Goal: Information Seeking & Learning: Learn about a topic

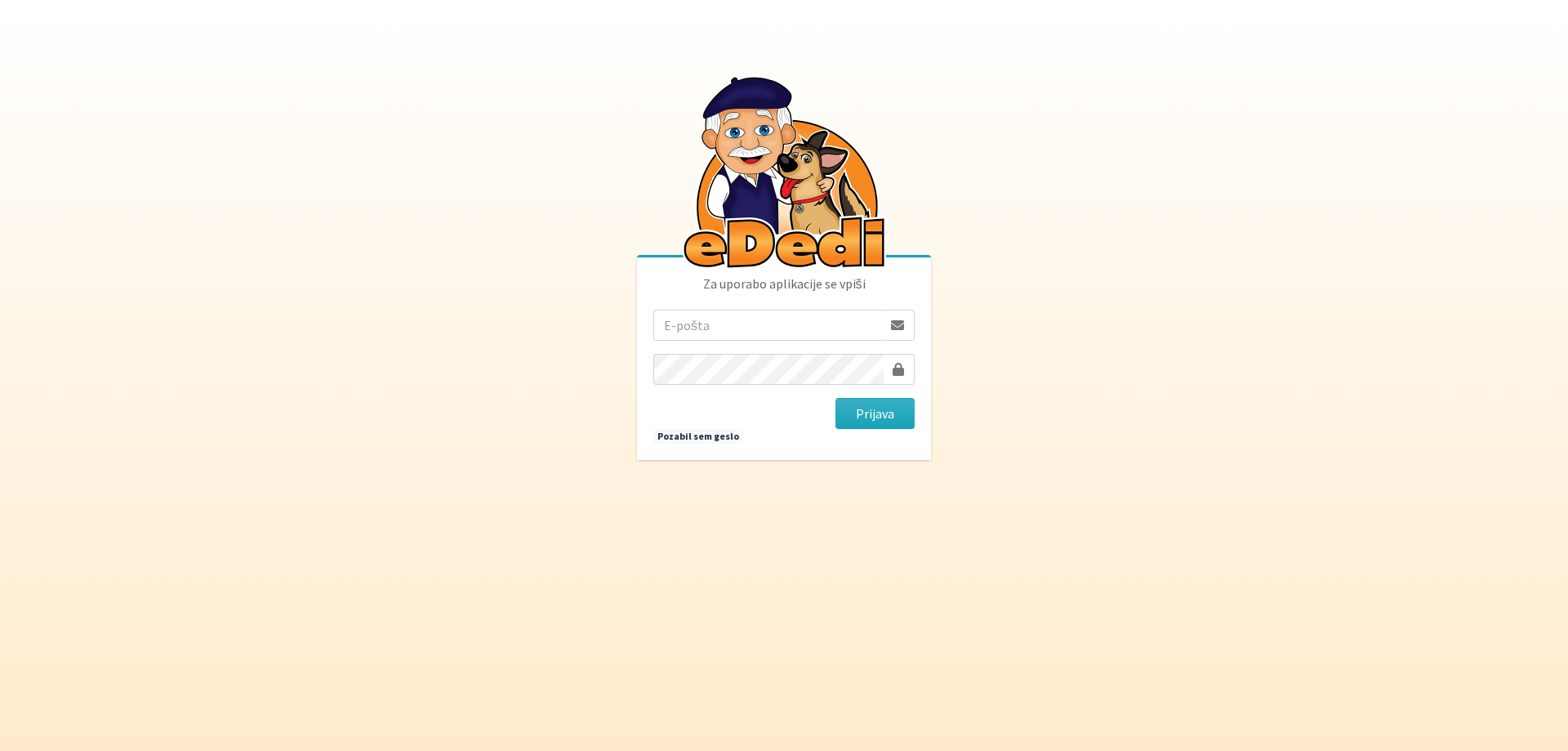
type input "[EMAIL_ADDRESS][DOMAIN_NAME]"
click at [892, 373] on div at bounding box center [898, 369] width 32 height 31
click at [880, 408] on button "Prijava" at bounding box center [874, 413] width 79 height 31
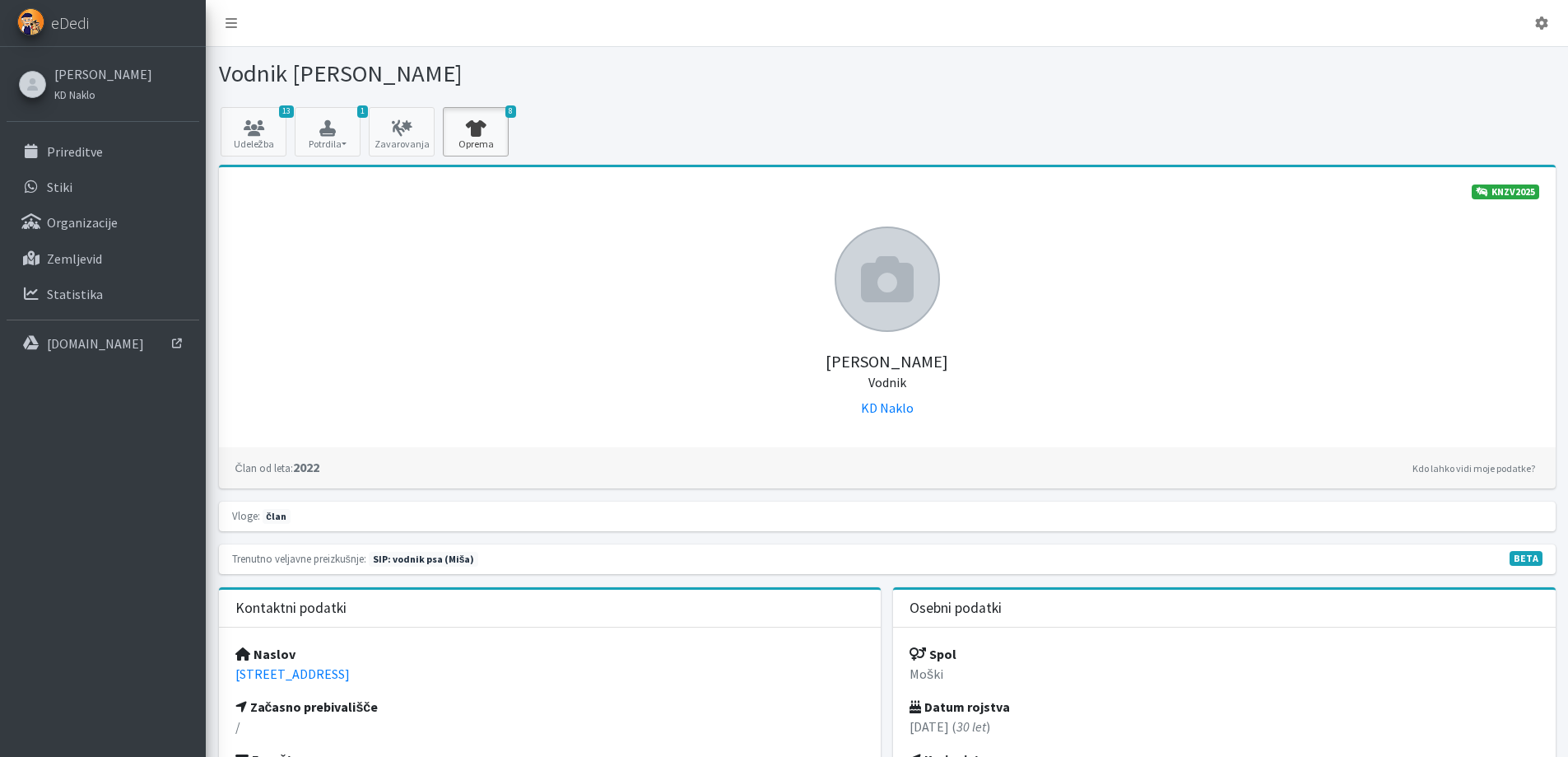
click at [498, 129] on icon at bounding box center [476, 128] width 56 height 17
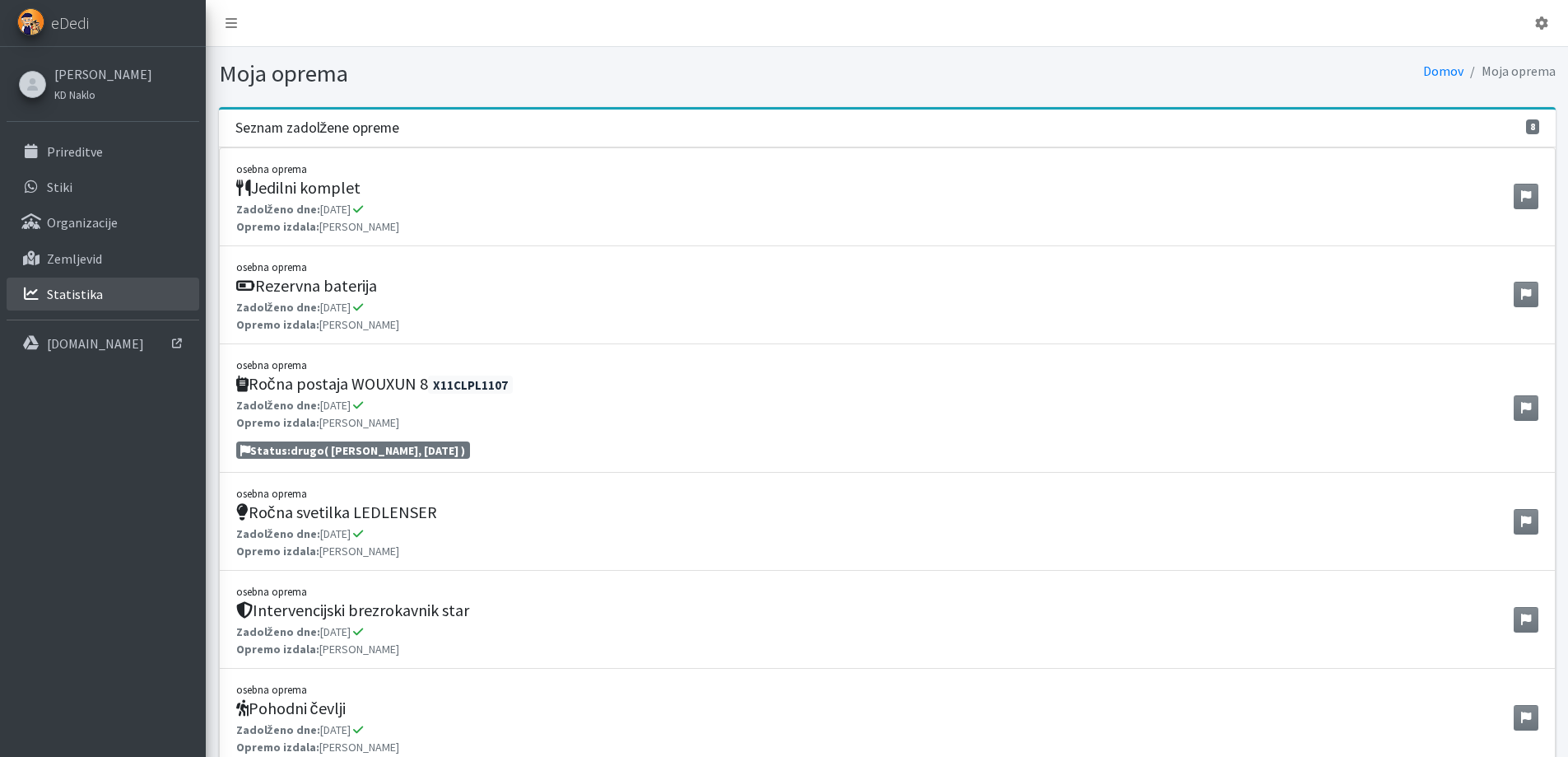
click at [100, 298] on link "Statistika" at bounding box center [103, 294] width 193 height 33
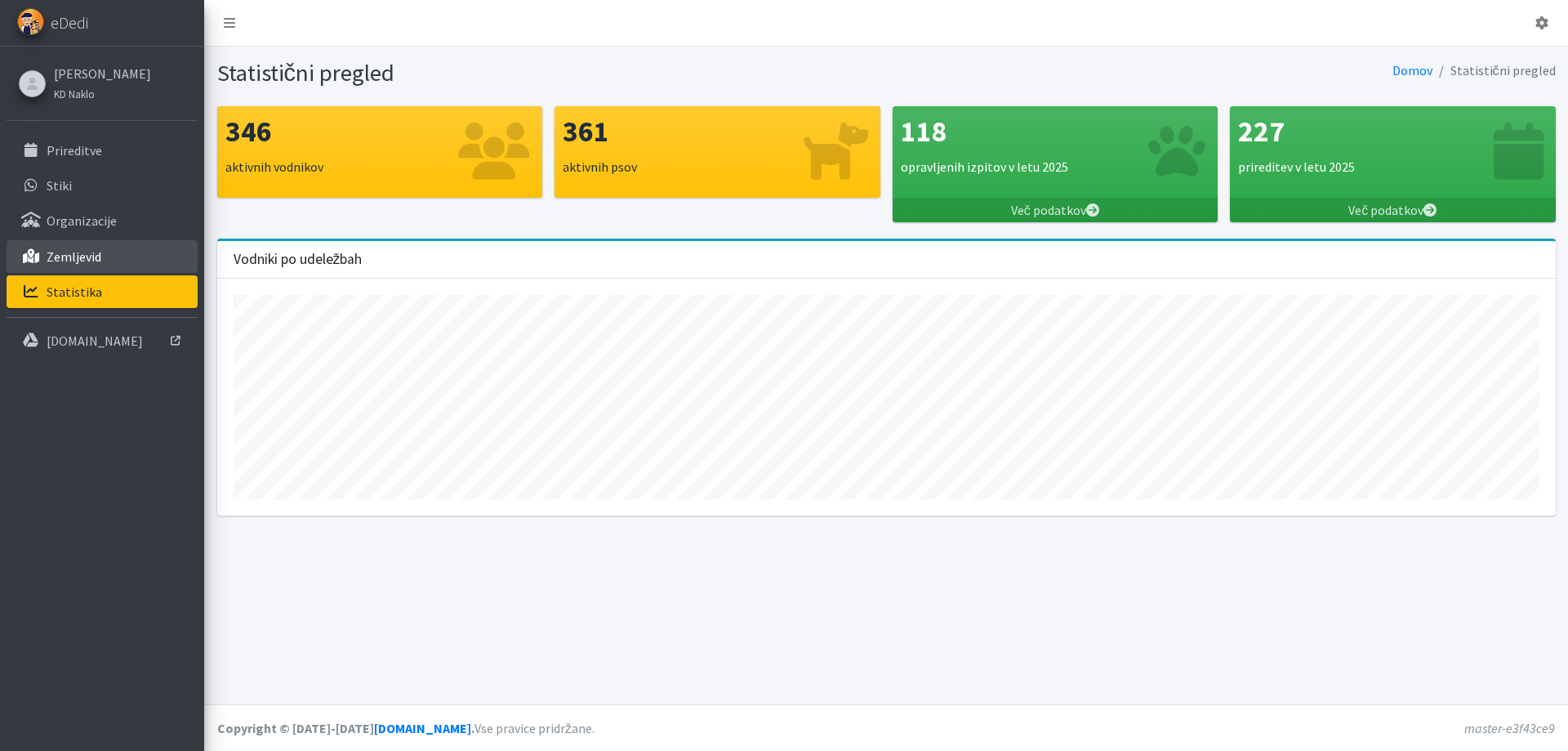
click at [124, 252] on link "Zemljevid" at bounding box center [102, 256] width 191 height 32
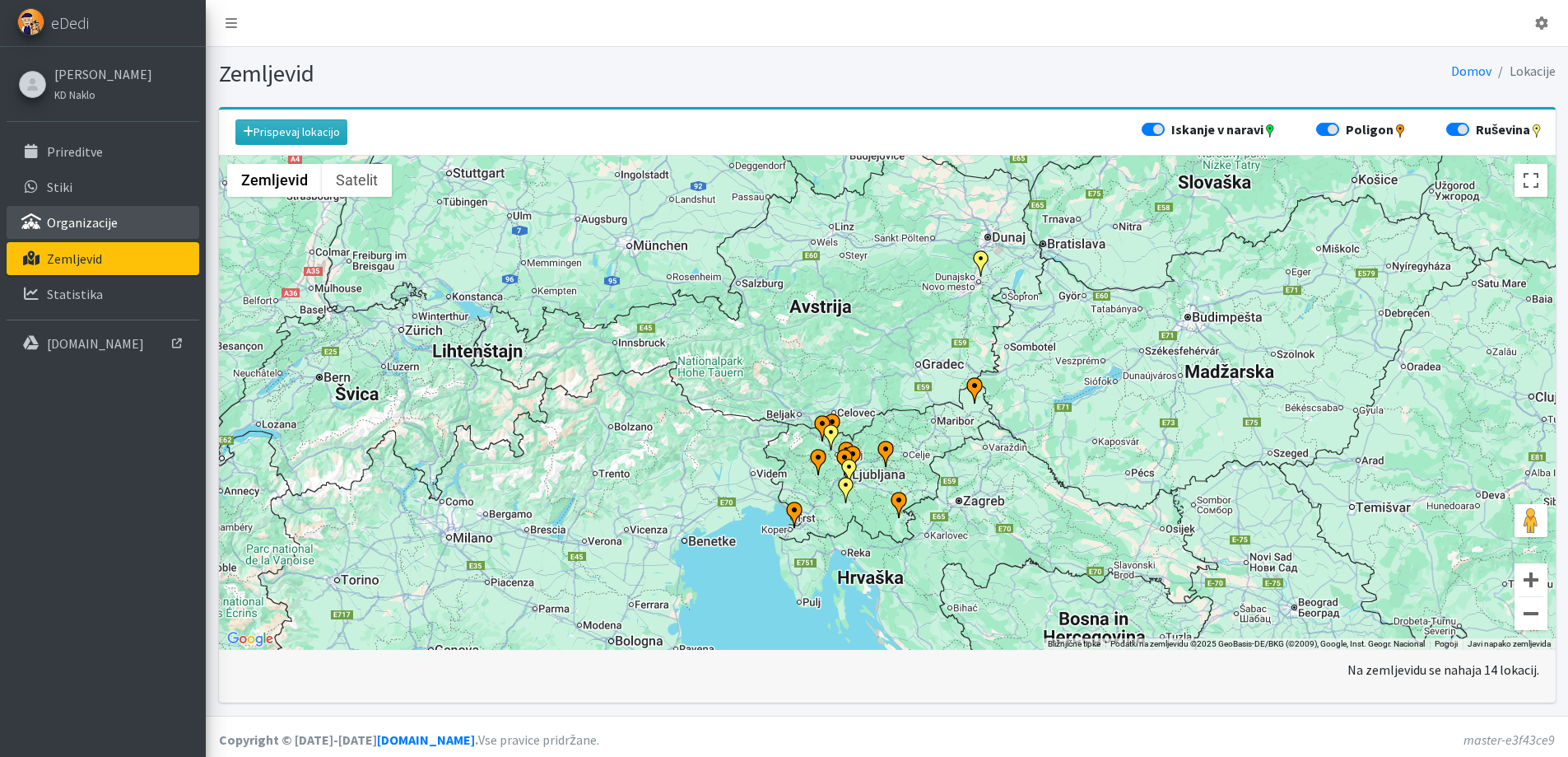
click at [114, 226] on link "Organizacije" at bounding box center [103, 222] width 193 height 33
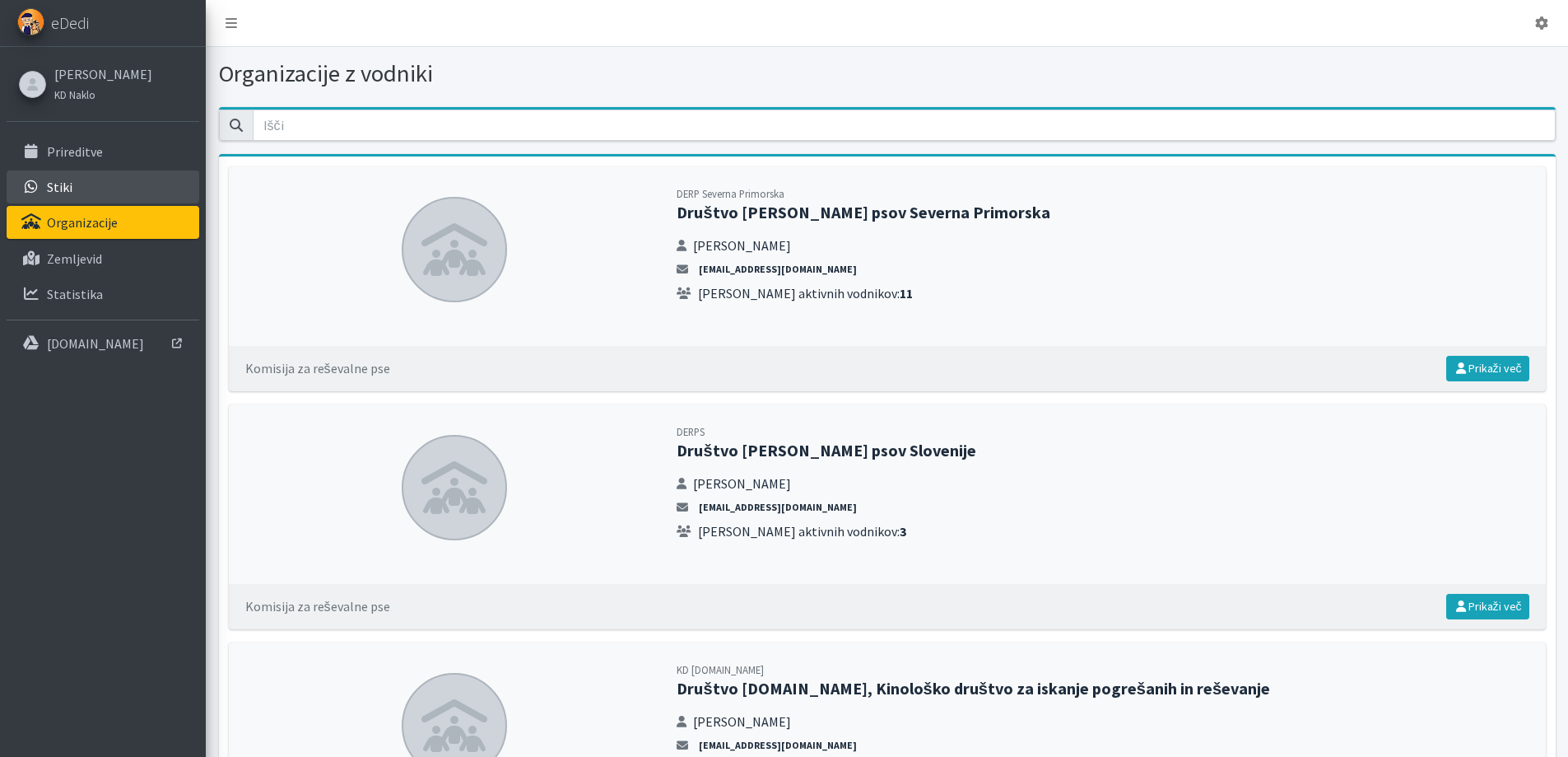
click at [98, 186] on link "Stiki" at bounding box center [103, 186] width 193 height 33
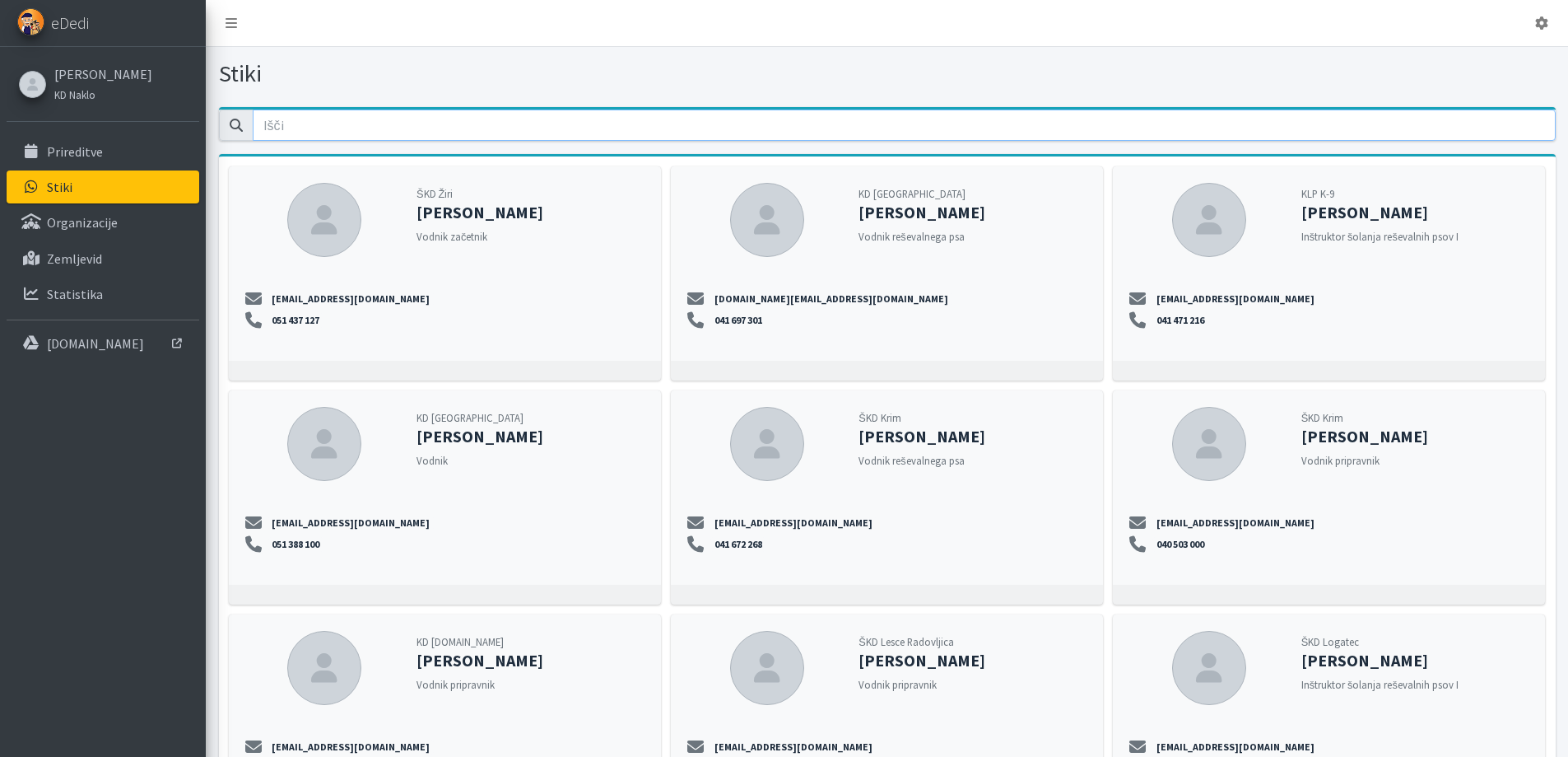
click at [384, 125] on input "email" at bounding box center [904, 124] width 1303 height 31
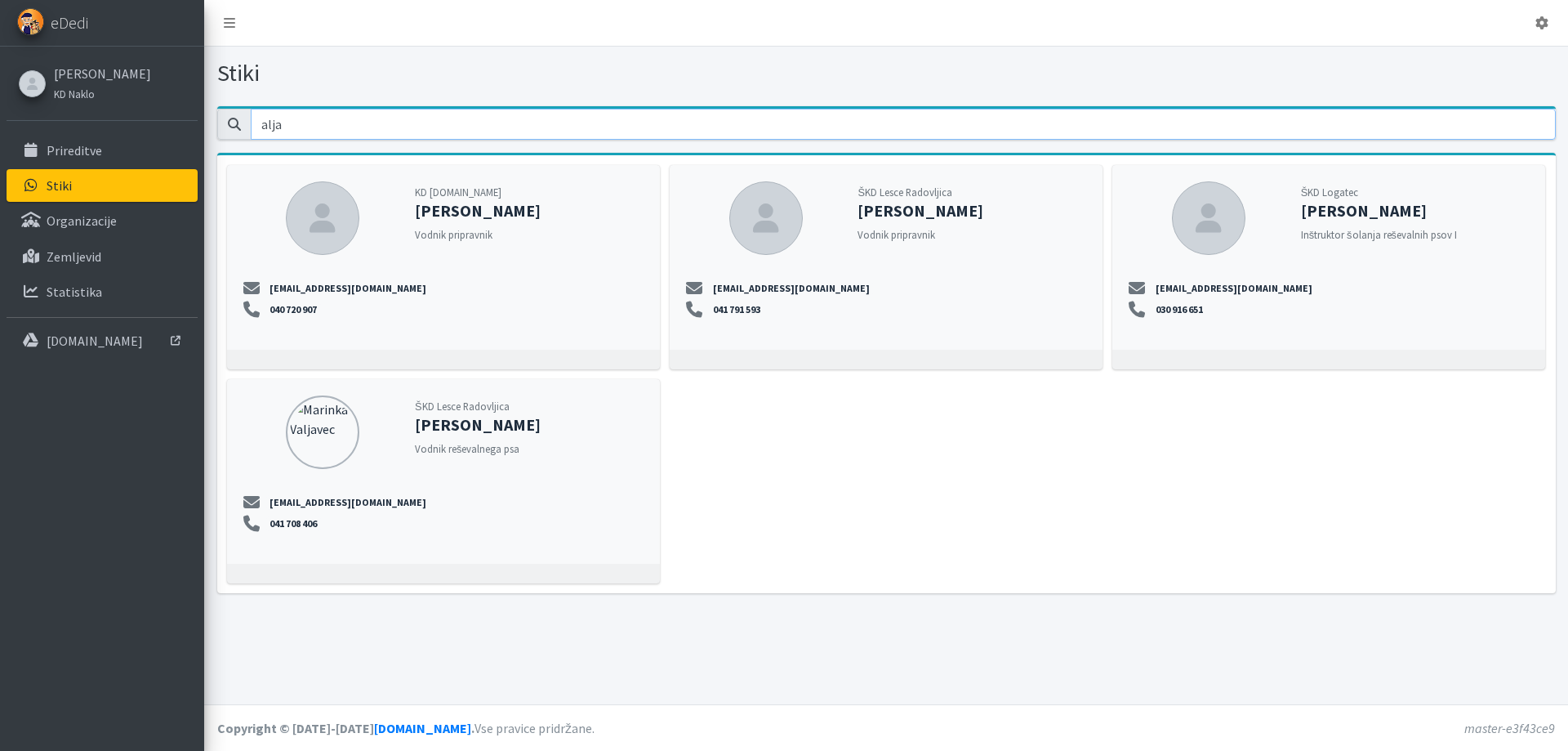
drag, startPoint x: 339, startPoint y: 125, endPoint x: 107, endPoint y: 124, distance: 232.0
click at [112, 125] on div "Odjavi se eDedi Anže Podobnik KD Naklo" at bounding box center [784, 375] width 1568 height 751
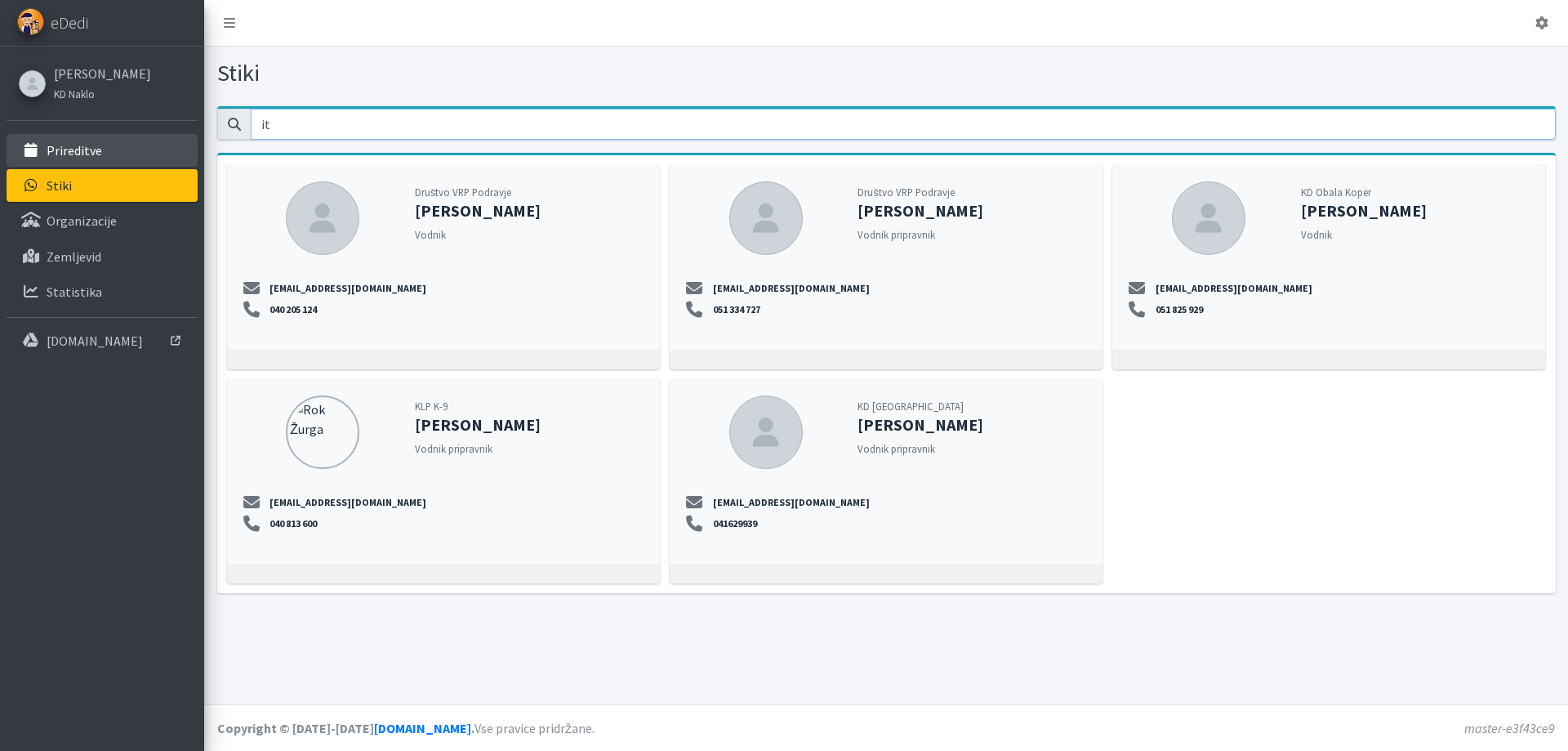
type input "it"
click at [120, 150] on link "Prireditve" at bounding box center [102, 149] width 191 height 32
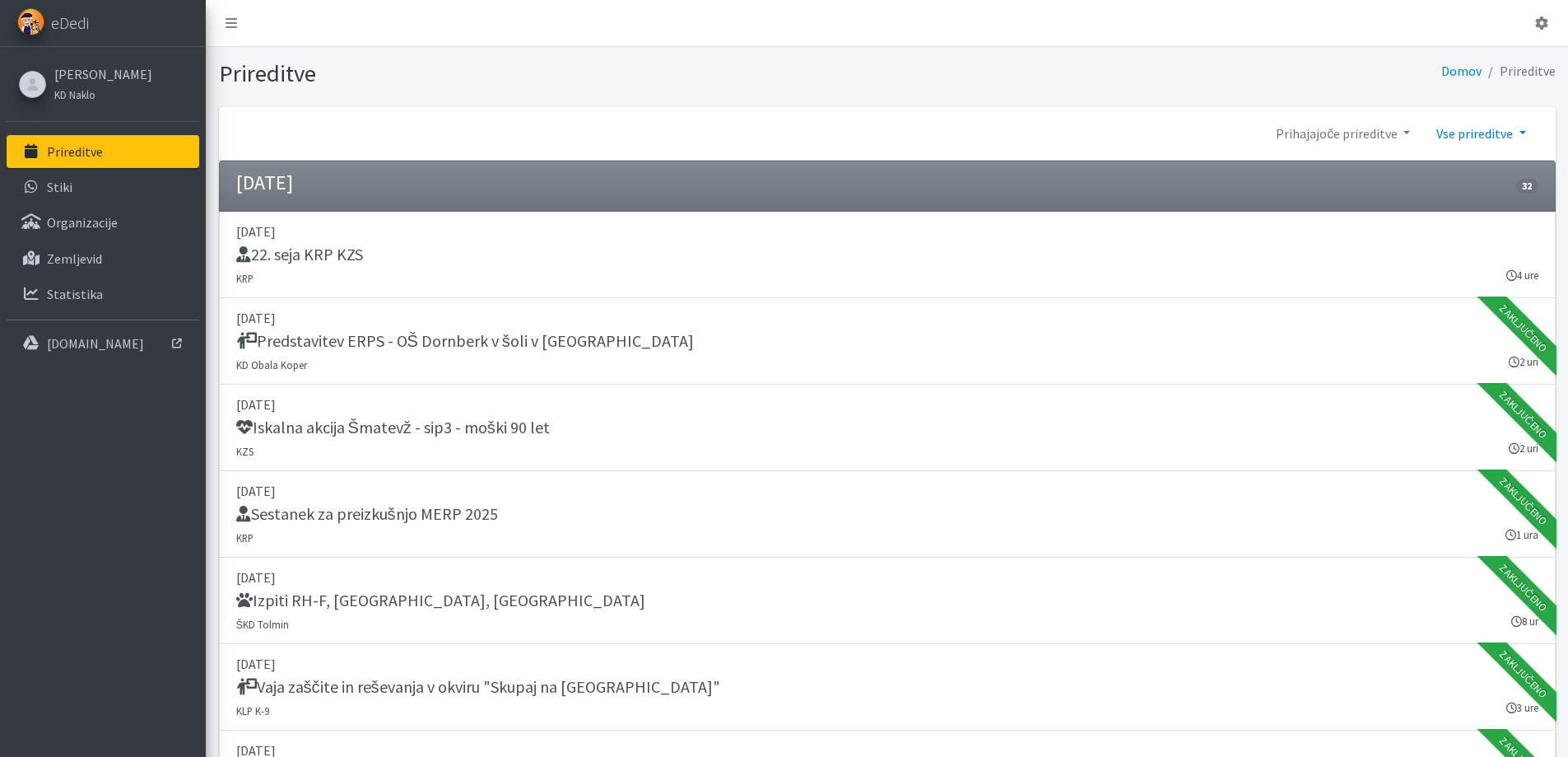
click at [1497, 133] on link "Vse prireditve" at bounding box center [1481, 133] width 115 height 33
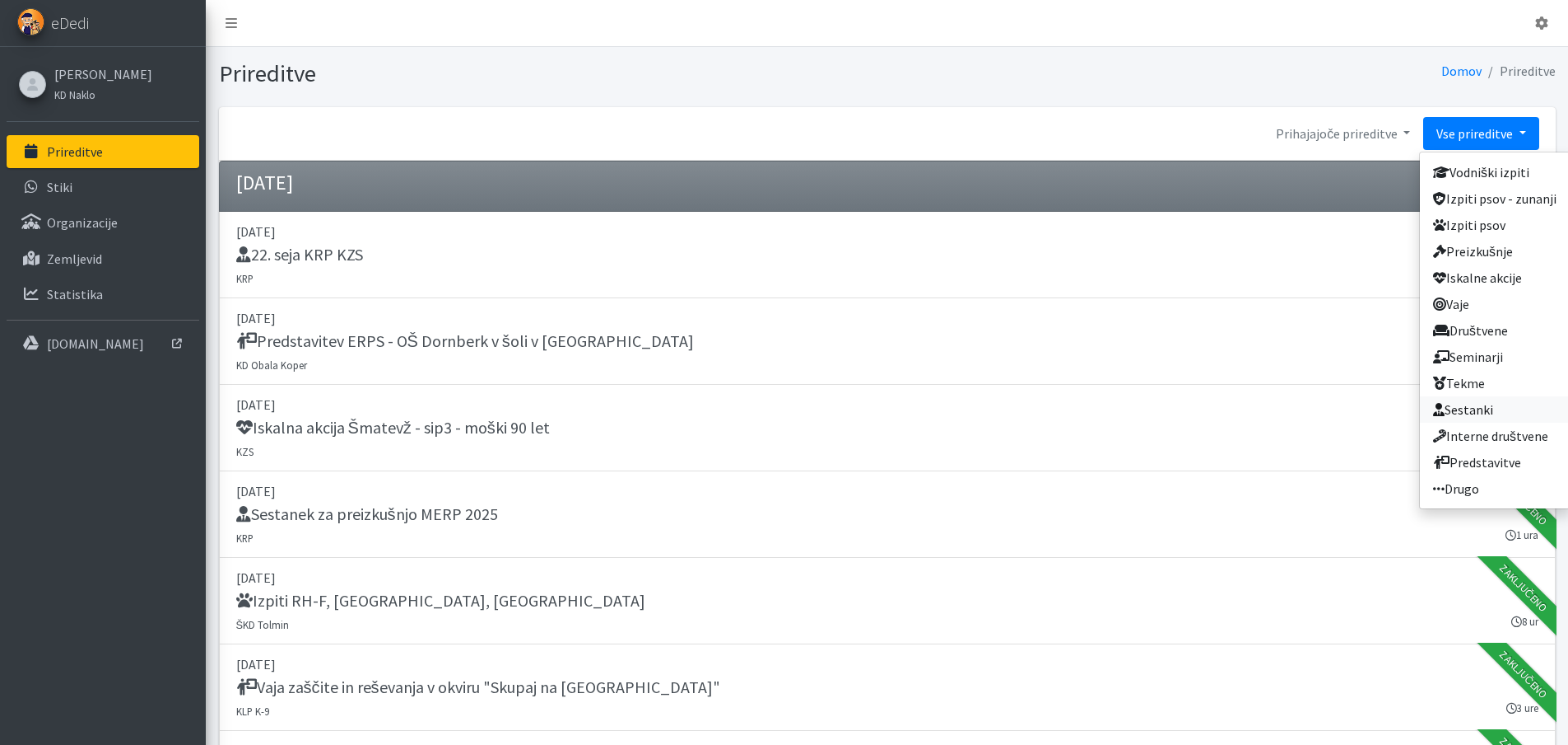
click at [1501, 409] on link "Sestanki" at bounding box center [1495, 409] width 150 height 26
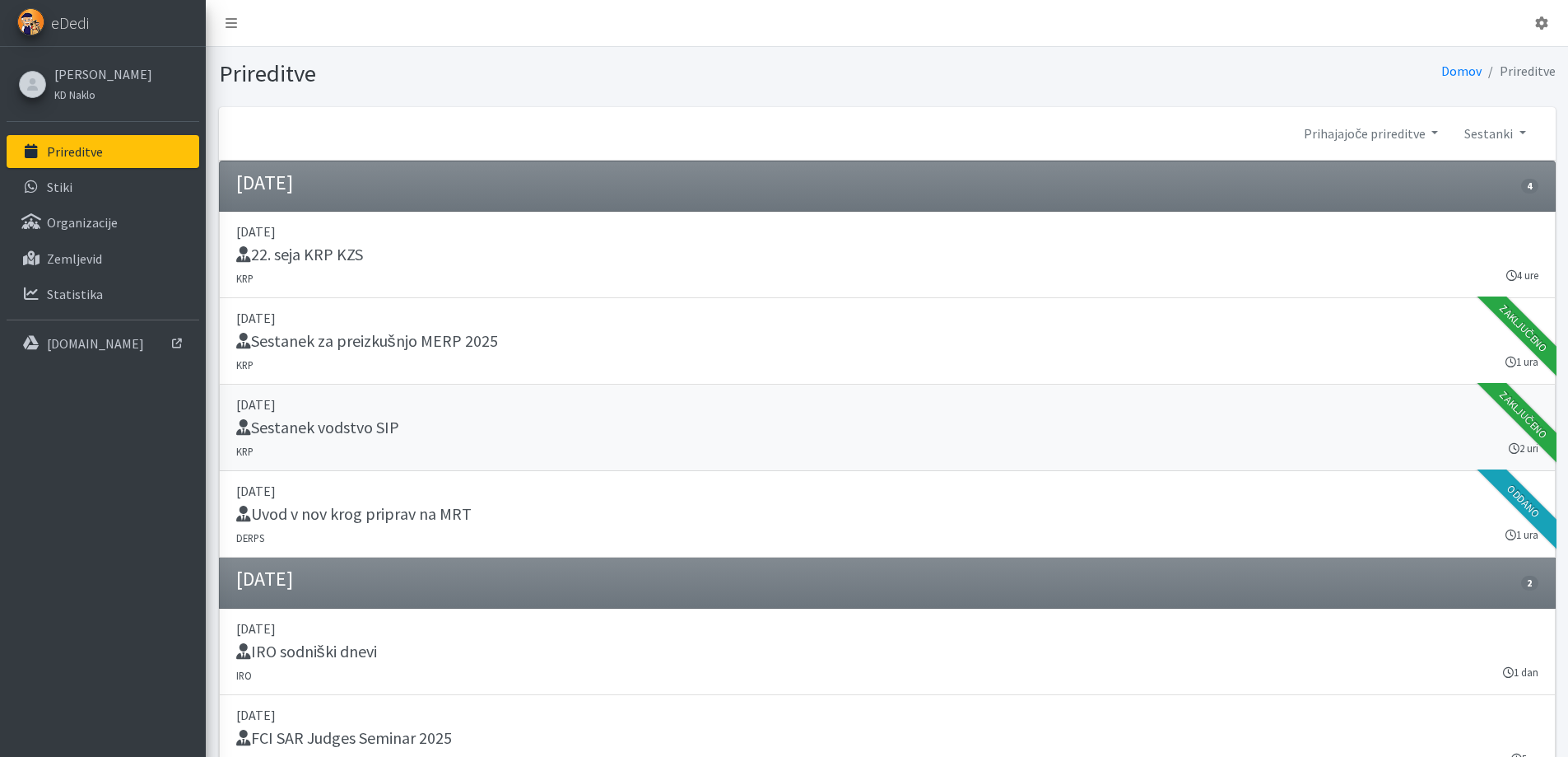
click at [554, 419] on div "Sestanek vodstvo SIP" at bounding box center [888, 429] width 1302 height 23
click at [436, 417] on div "Sestanek vodstvo SIP" at bounding box center [888, 429] width 1302 height 23
click at [444, 352] on div "Sestanek za preizkušnjo MERP 2025" at bounding box center [888, 342] width 1302 height 23
click at [436, 260] on div "22. seja KRP KZS" at bounding box center [888, 255] width 1302 height 23
click at [1280, 331] on div "Sestanek za preizkušnjo MERP 2025" at bounding box center [888, 342] width 1302 height 23
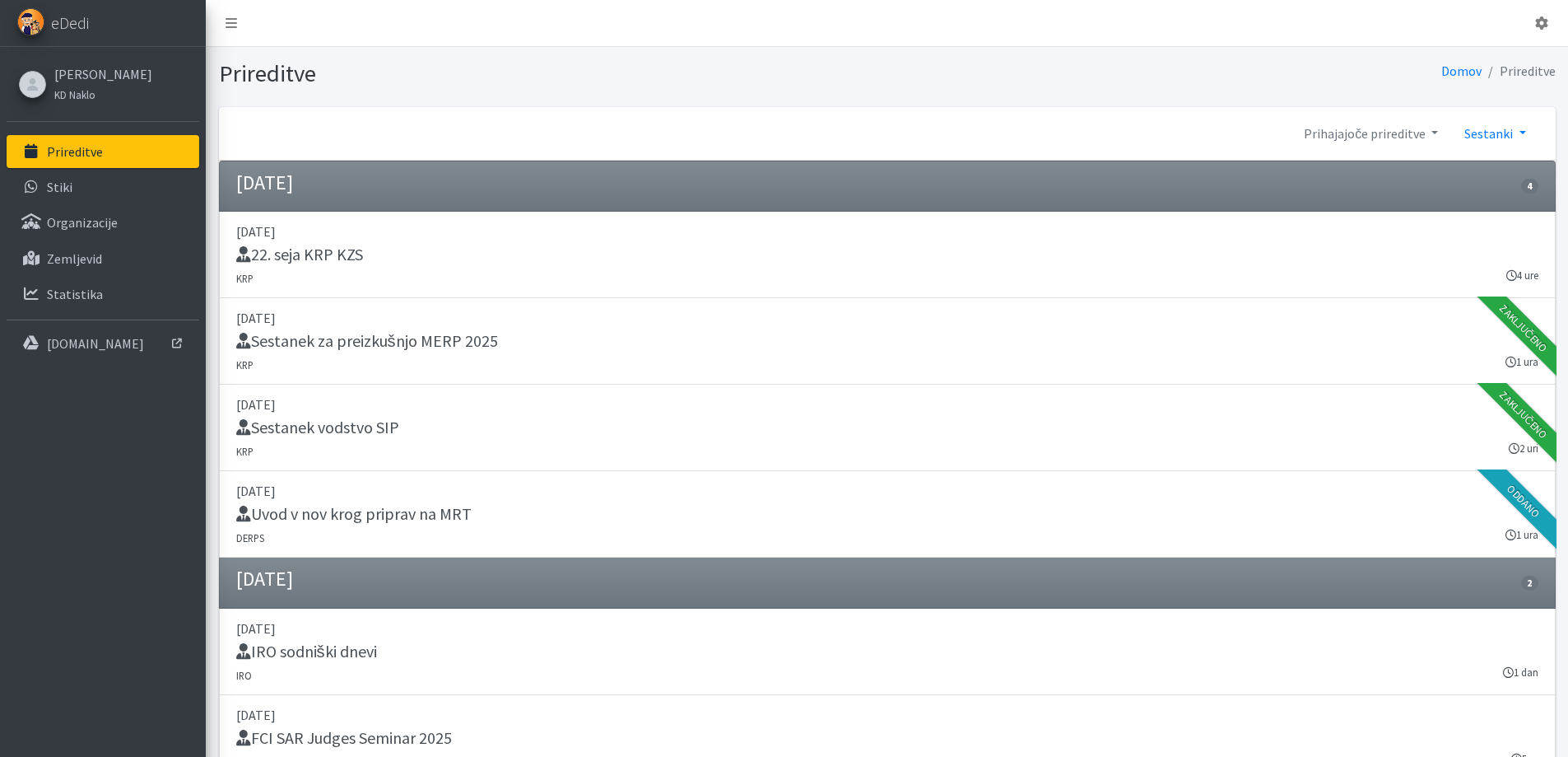
click at [1509, 131] on link "Sestanki" at bounding box center [1495, 133] width 87 height 33
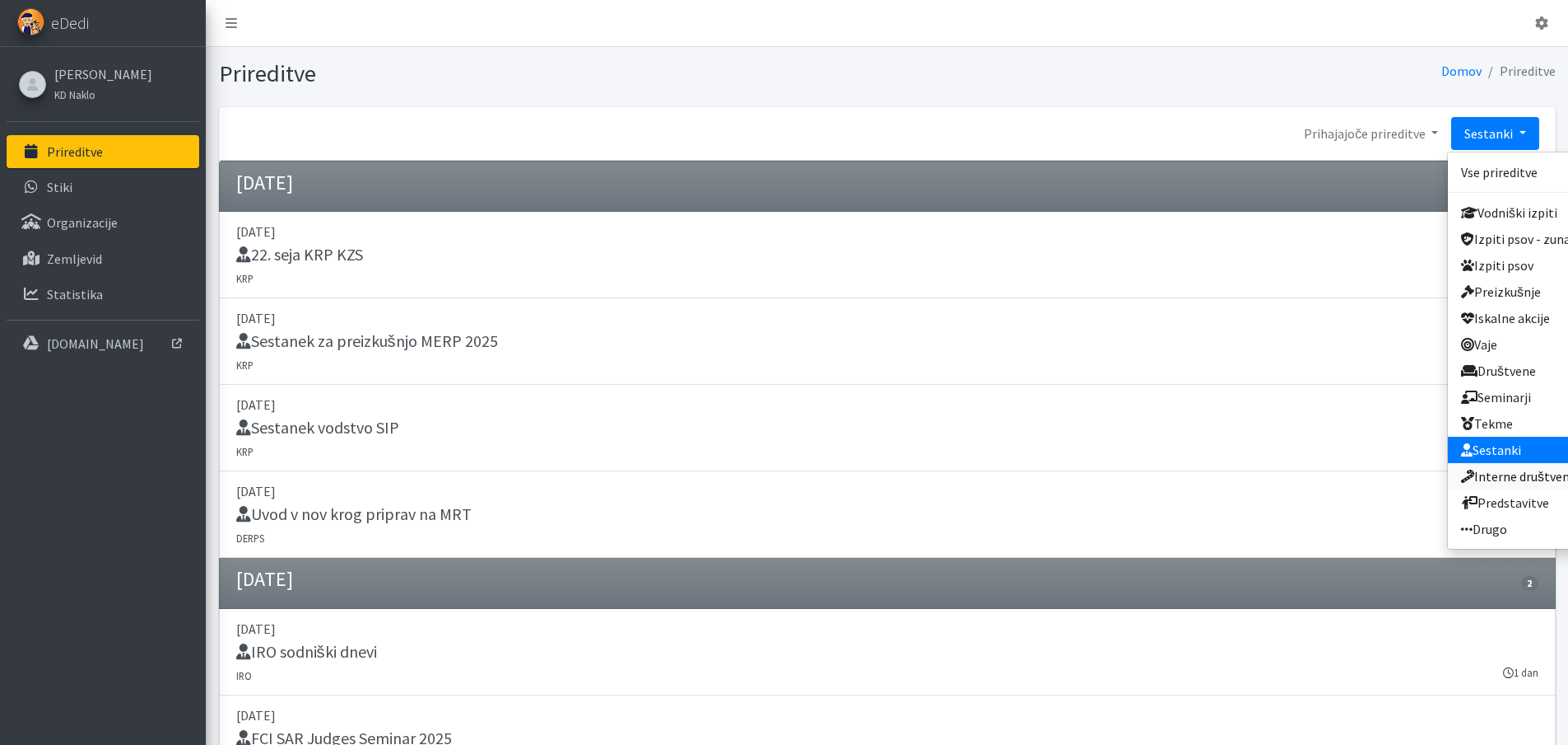
click at [1521, 476] on link "Interne društvene" at bounding box center [1523, 476] width 150 height 26
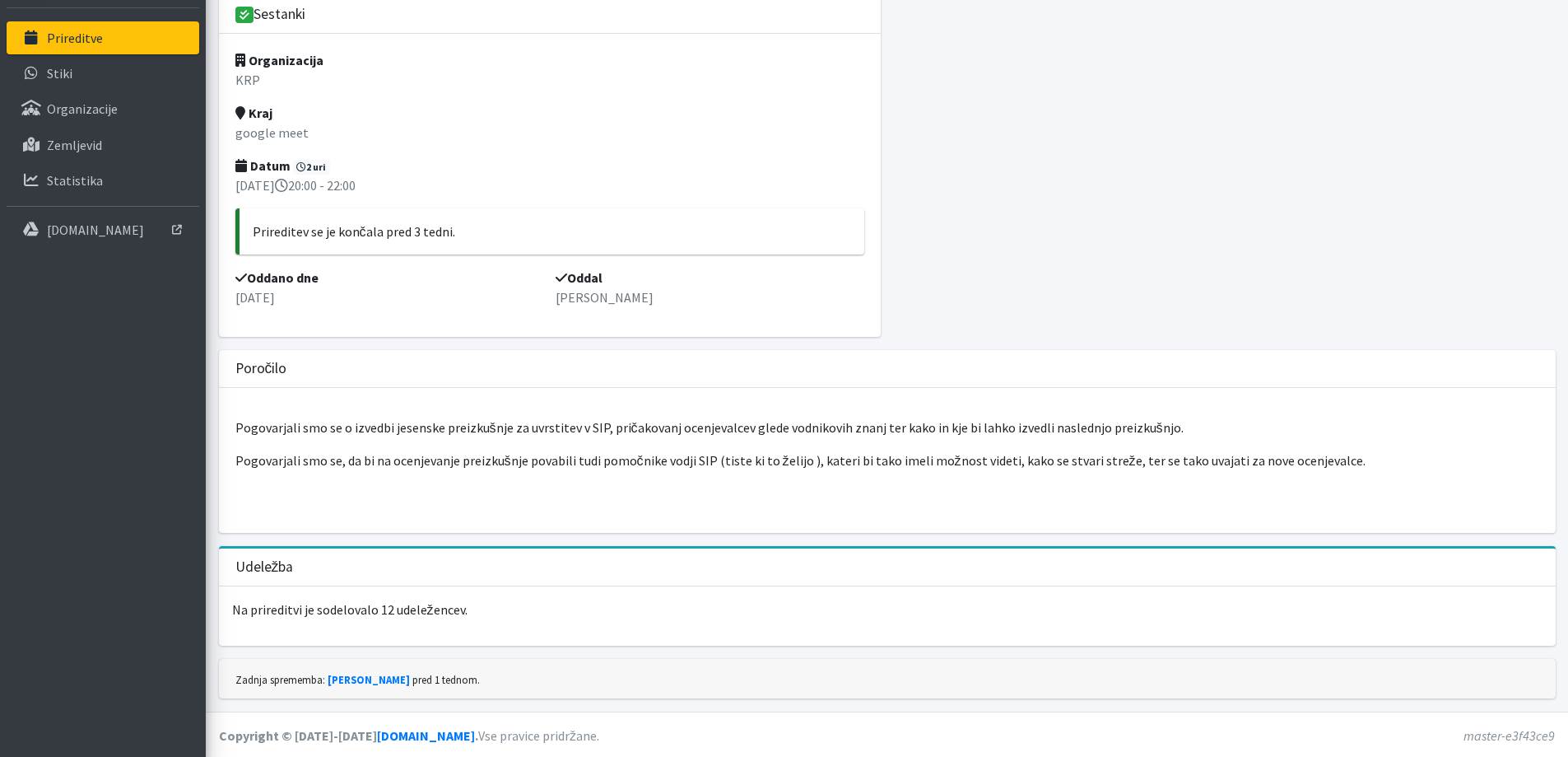
scroll to position [115, 0]
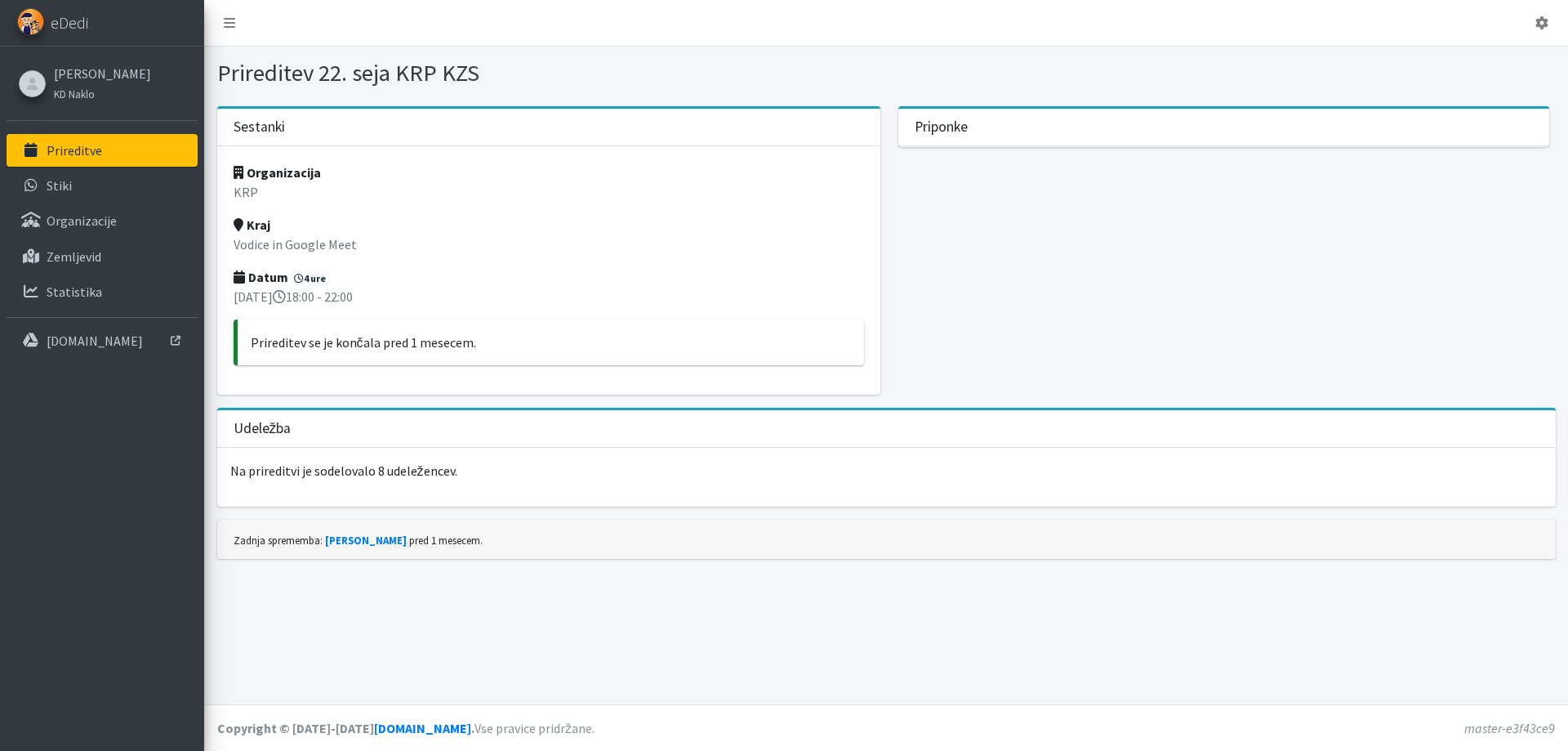
drag, startPoint x: 315, startPoint y: 447, endPoint x: 328, endPoint y: 439, distance: 15.3
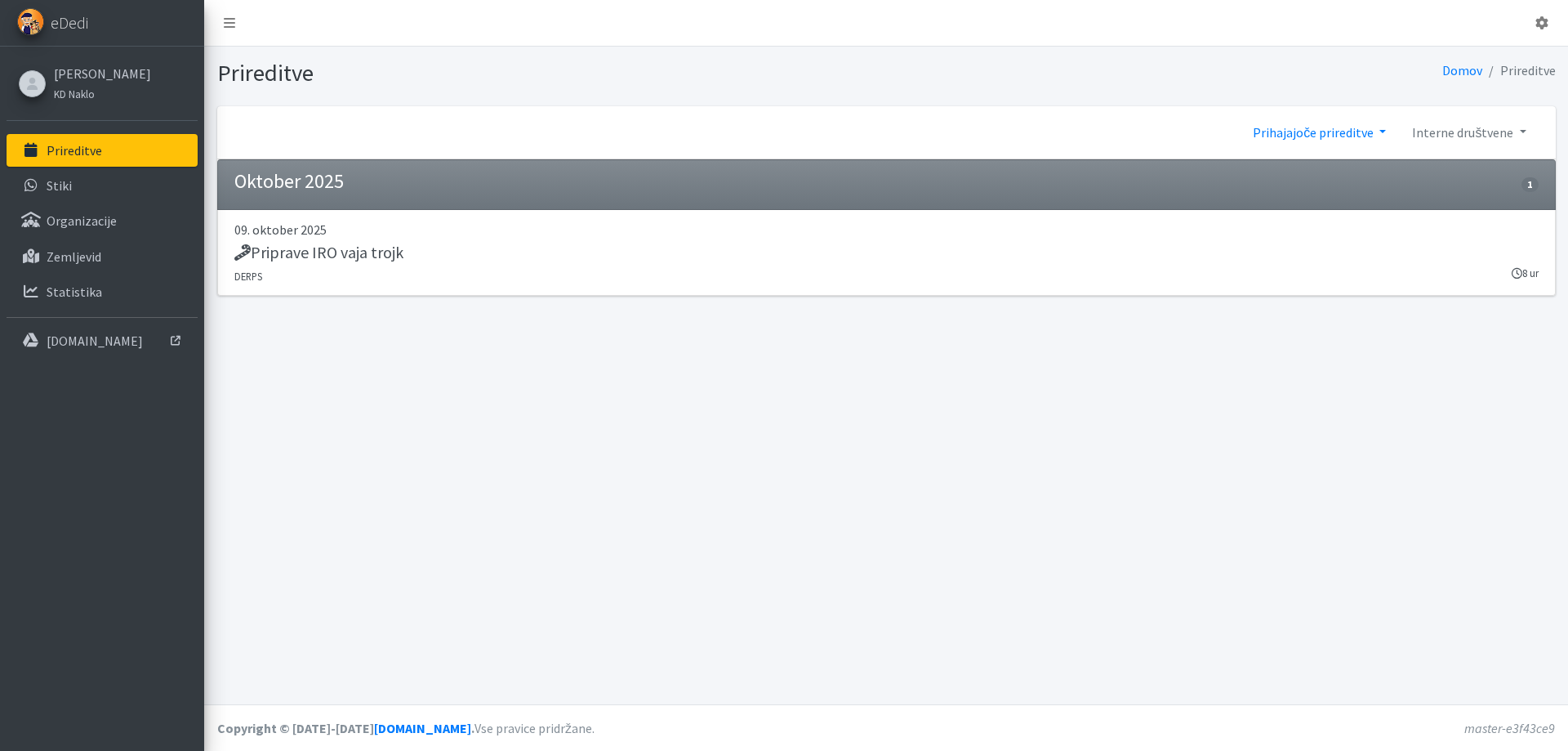
click at [1358, 128] on link "Prihajajoče prireditve" at bounding box center [1319, 132] width 160 height 32
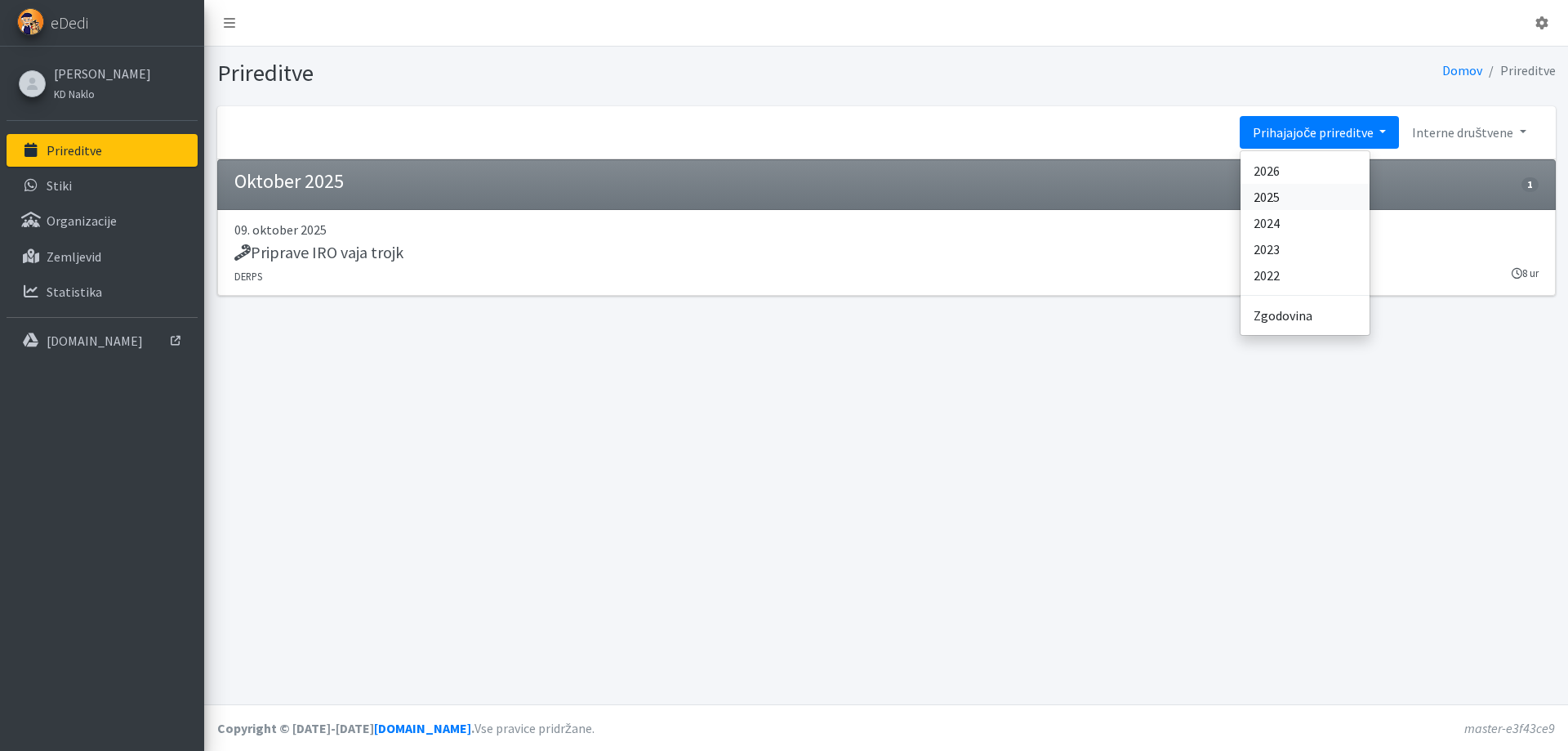
click at [1319, 202] on link "2025" at bounding box center [1305, 197] width 129 height 26
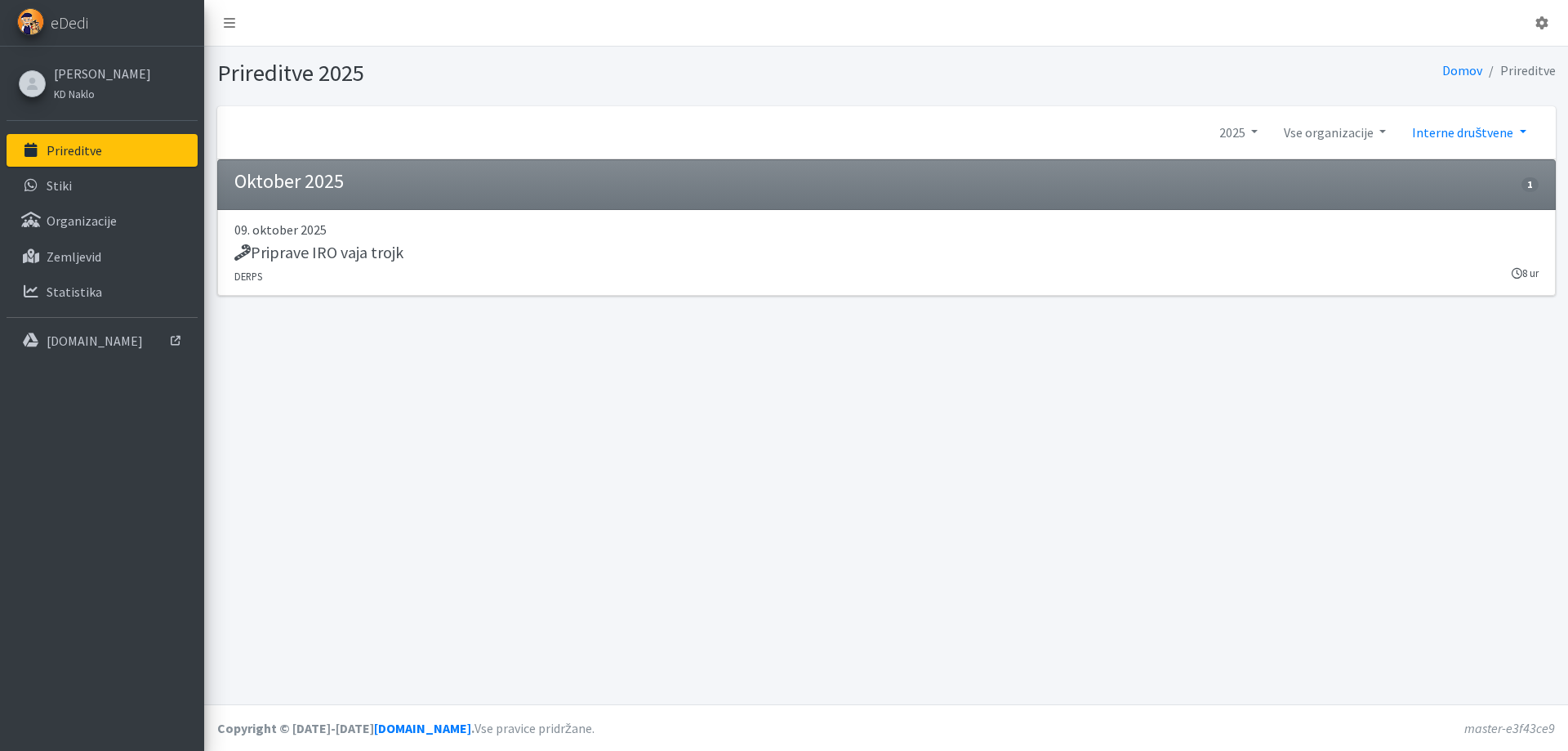
click at [1498, 136] on link "Interne društvene" at bounding box center [1469, 132] width 139 height 32
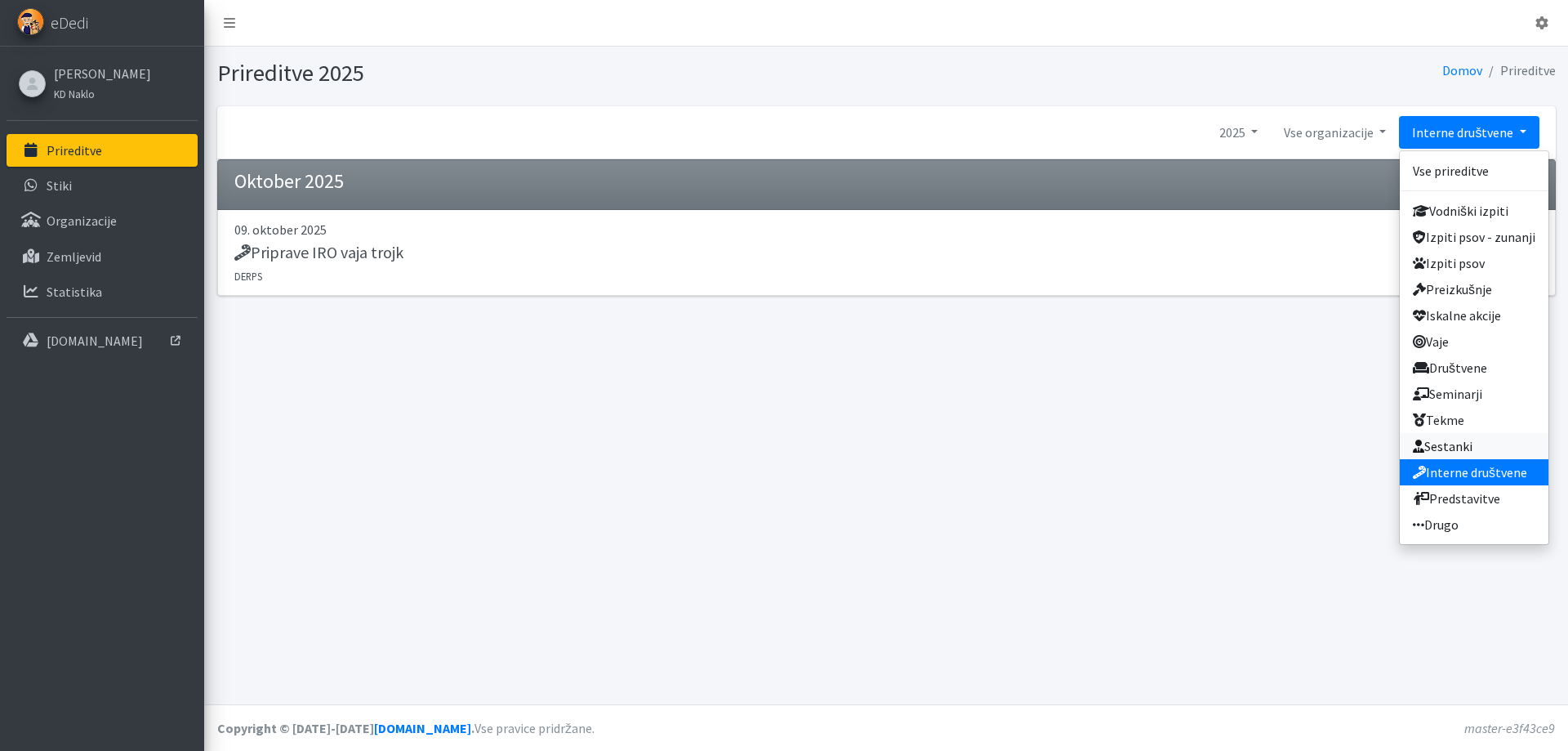
click at [1480, 445] on link "Sestanki" at bounding box center [1473, 446] width 148 height 26
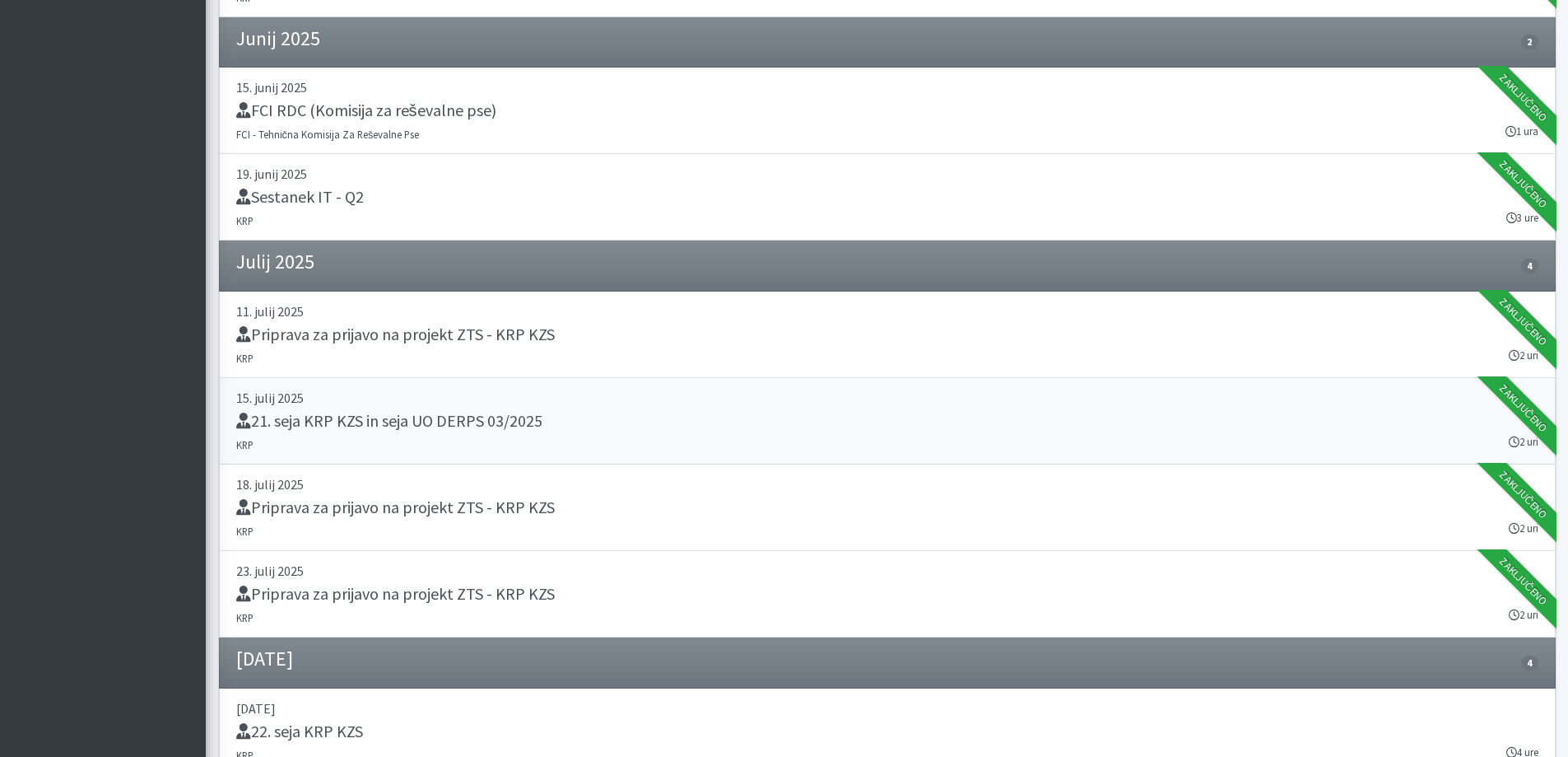
scroll to position [2388, 0]
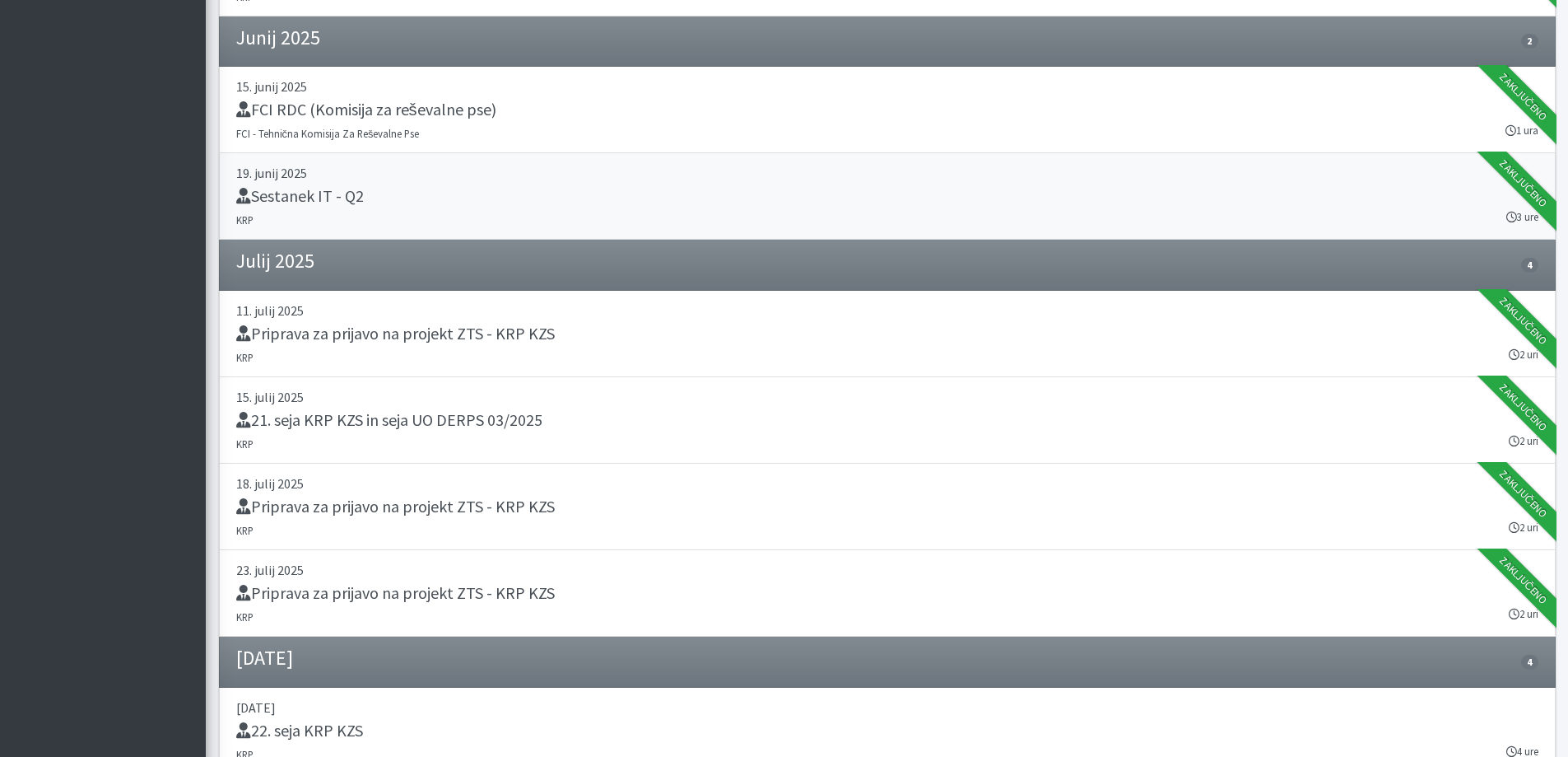
click at [697, 191] on div "Sestanek IT - Q2" at bounding box center [888, 197] width 1302 height 23
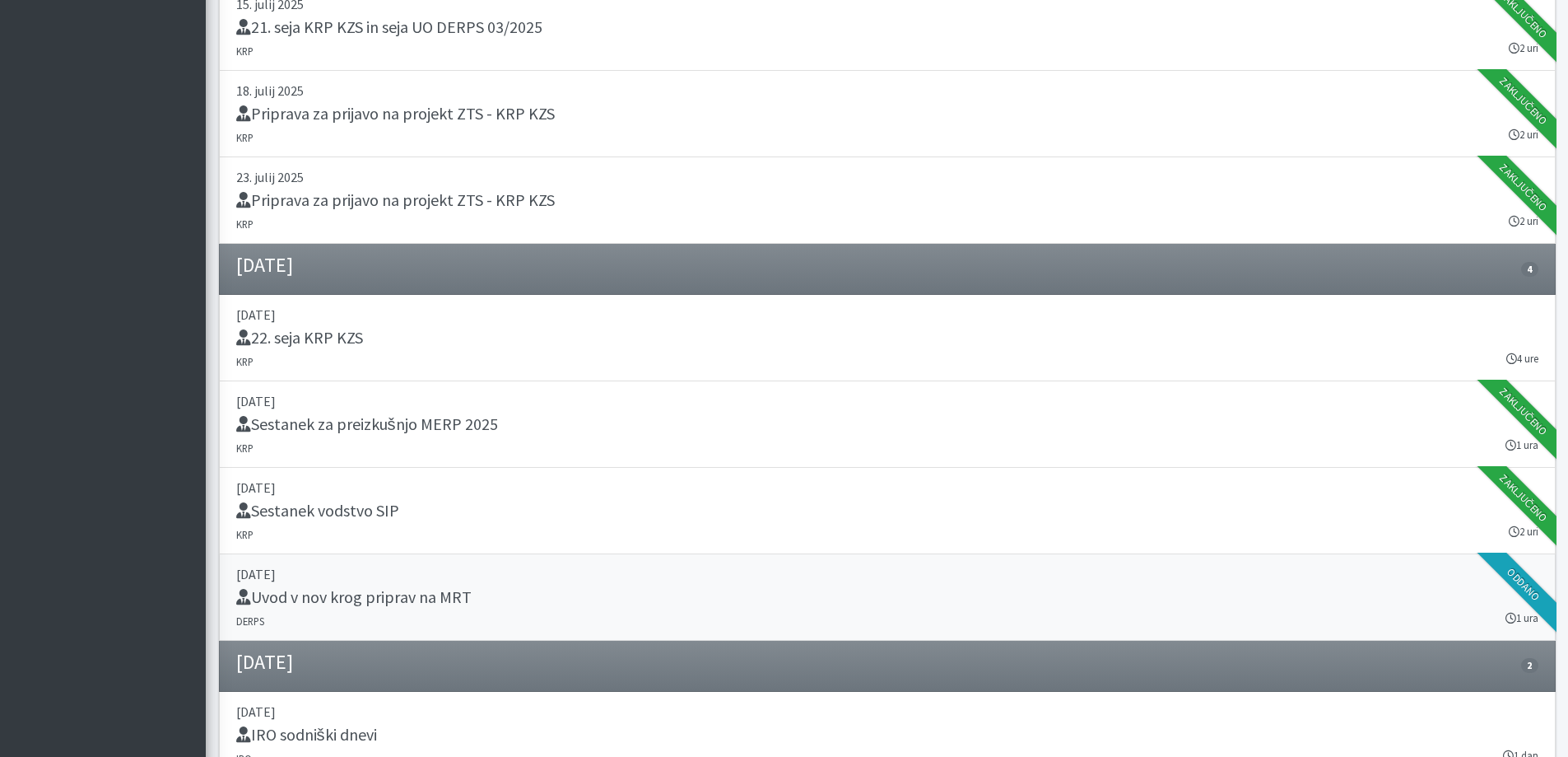
scroll to position [2948, 0]
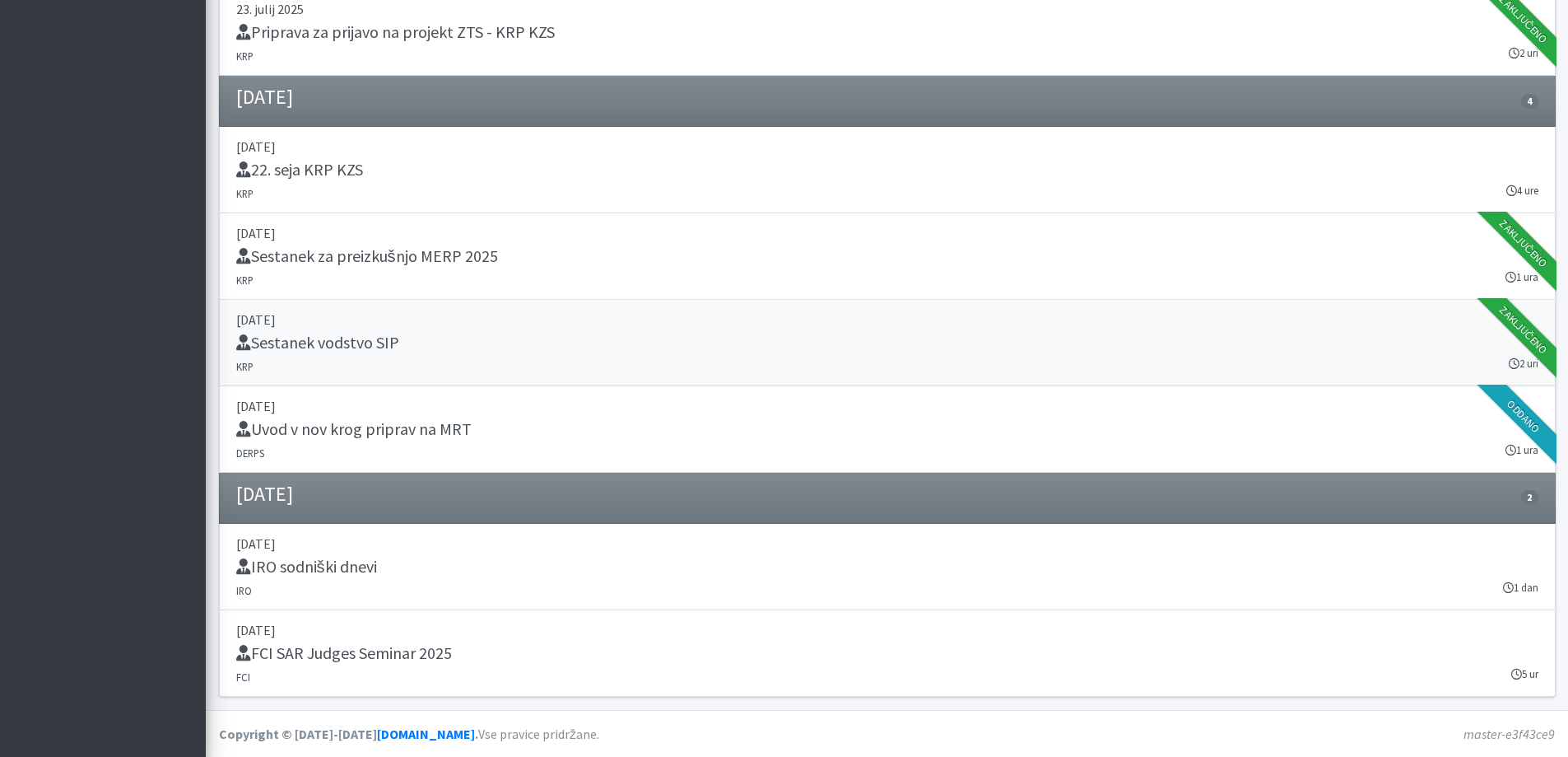
click at [535, 344] on div "Sestanek vodstvo SIP" at bounding box center [888, 344] width 1302 height 23
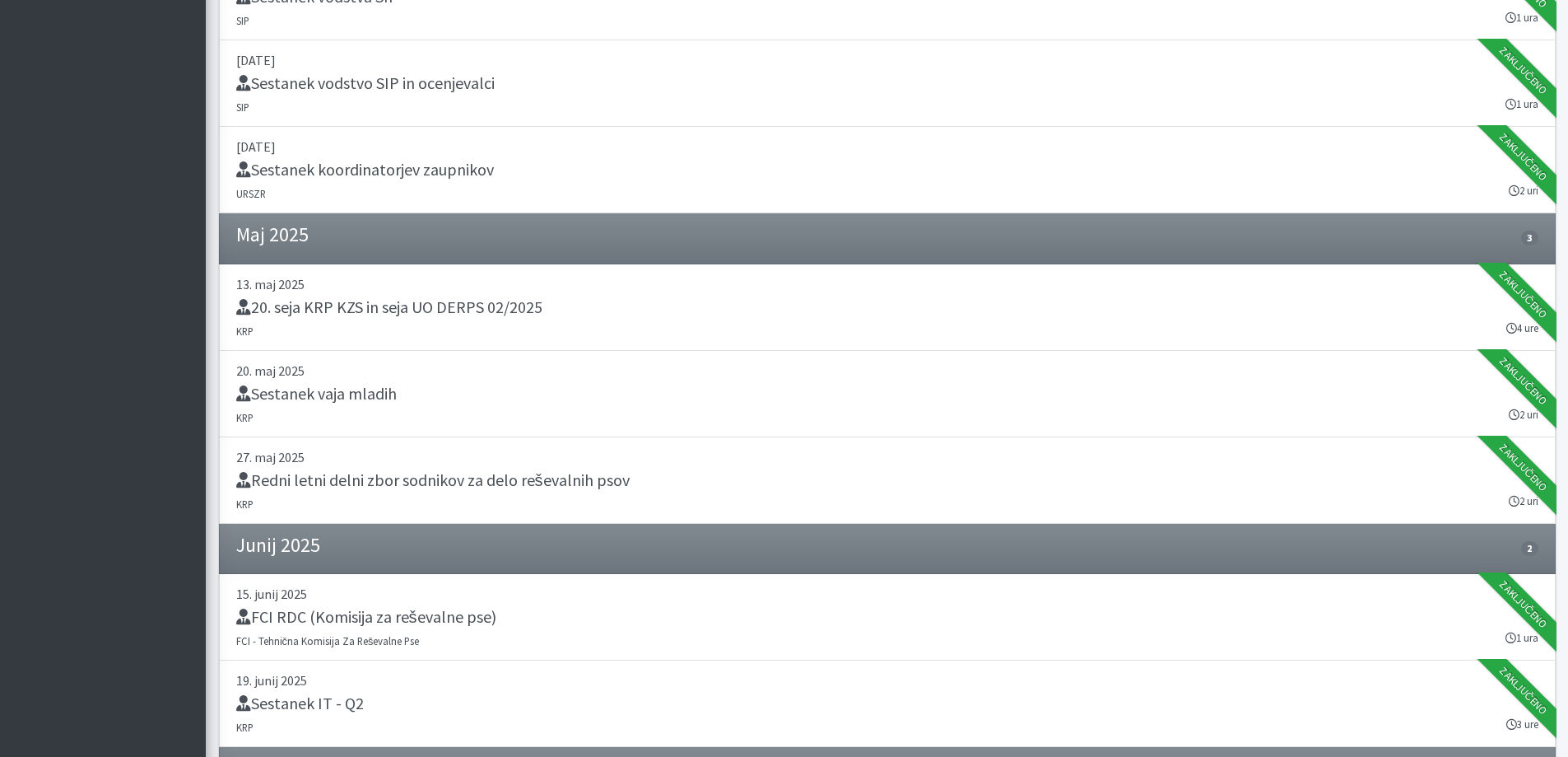
scroll to position [1878, 0]
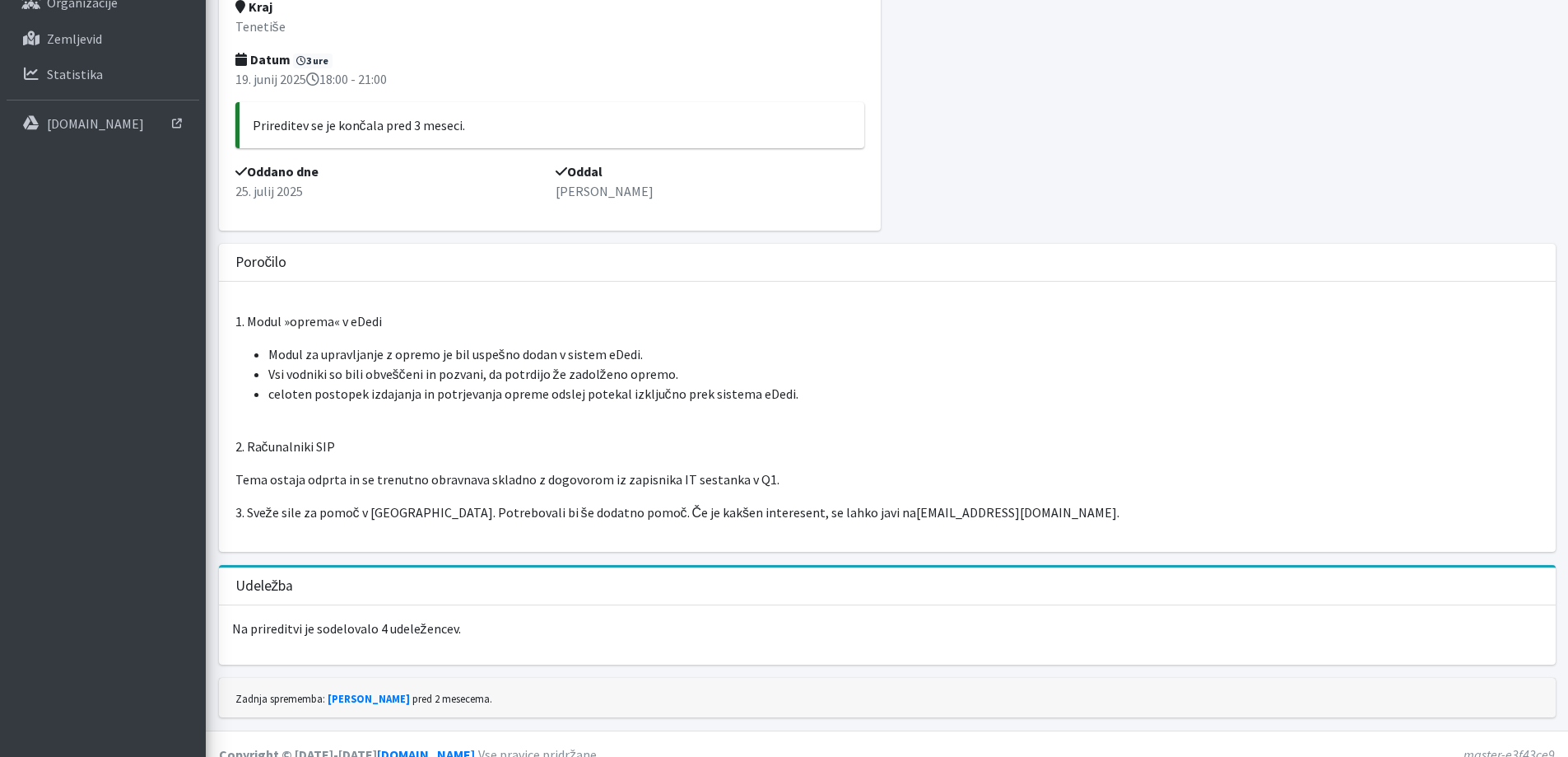
scroll to position [240, 0]
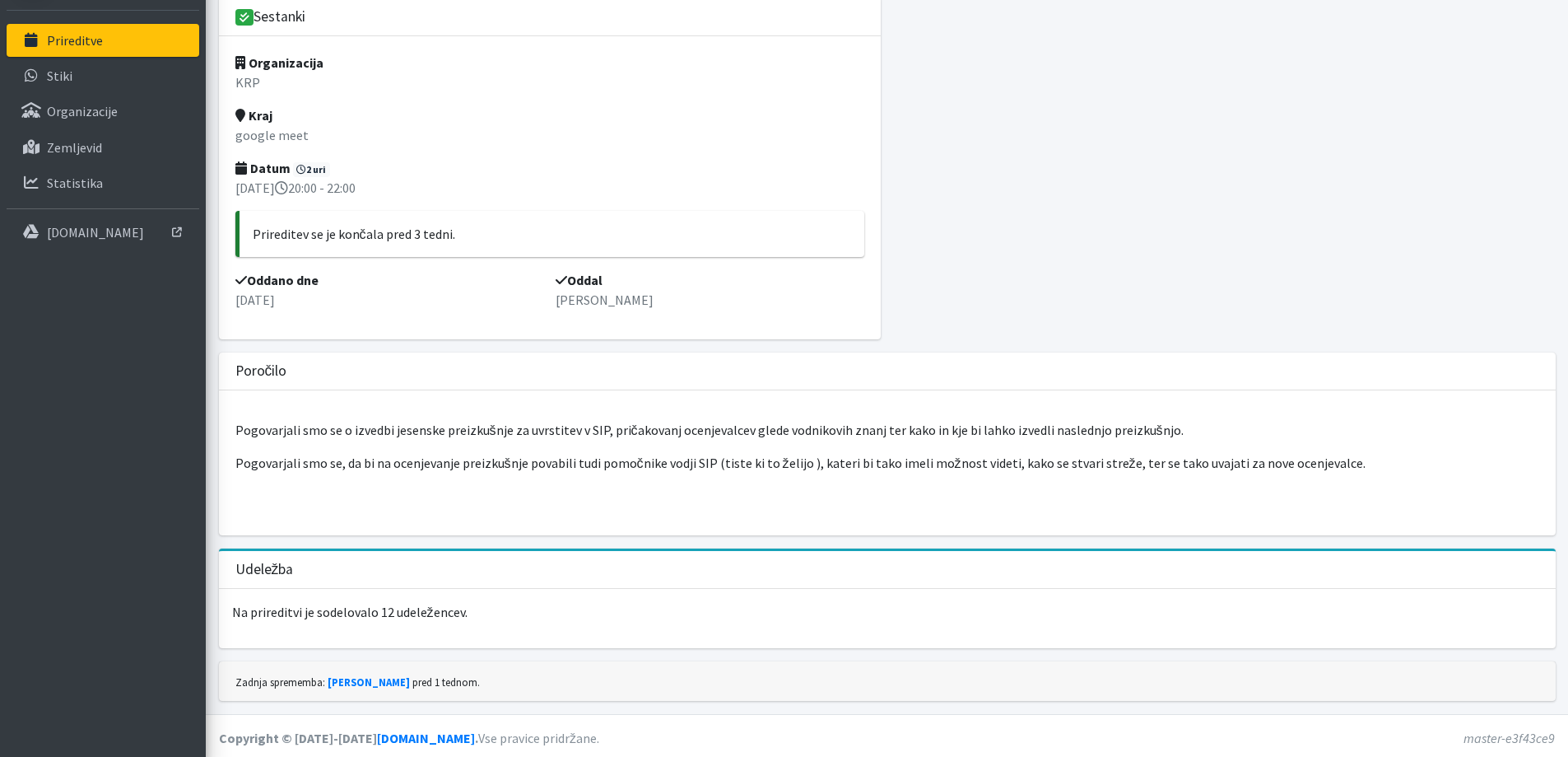
scroll to position [115, 0]
